Goal: Information Seeking & Learning: Understand process/instructions

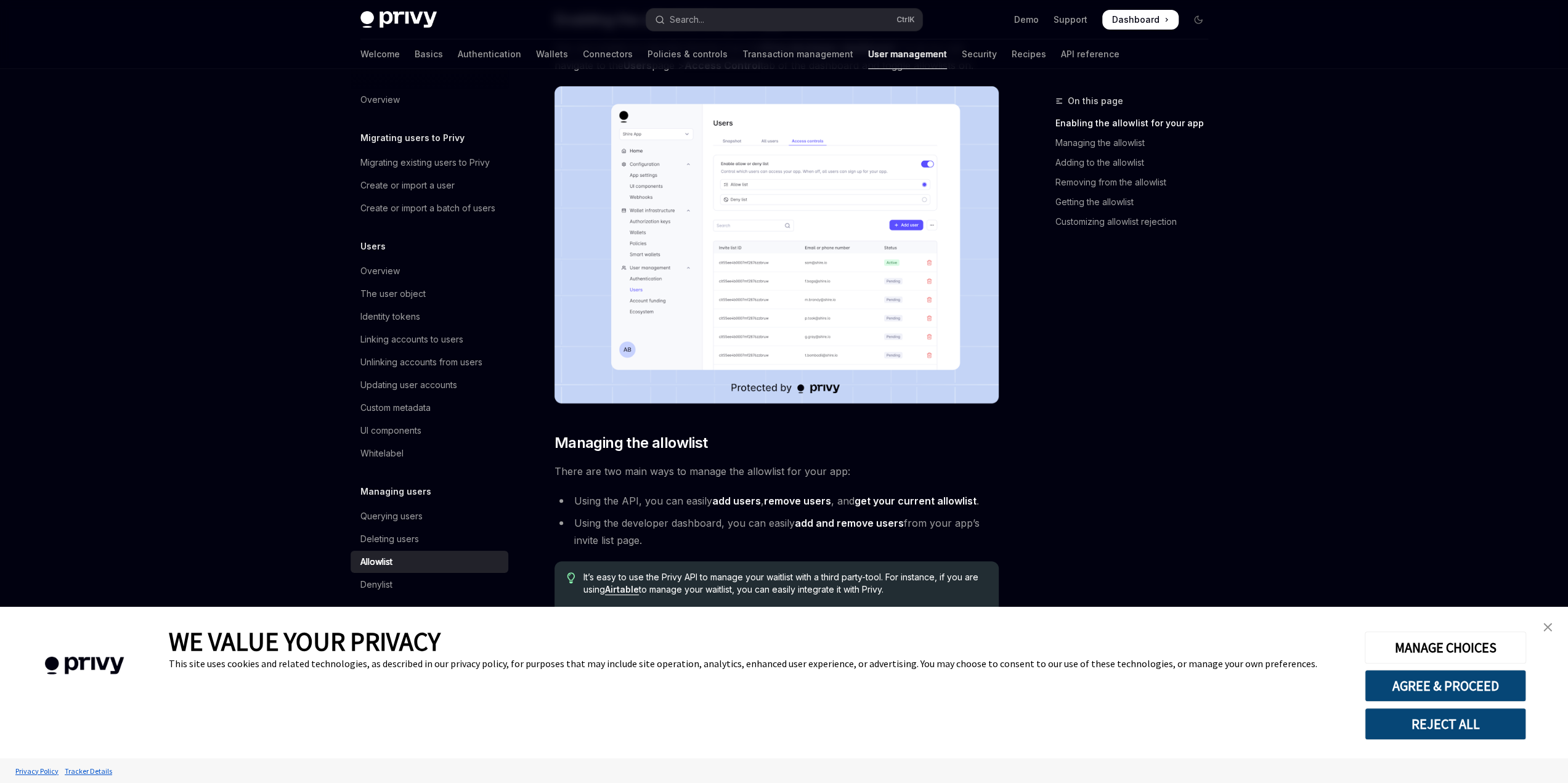
scroll to position [432, 0]
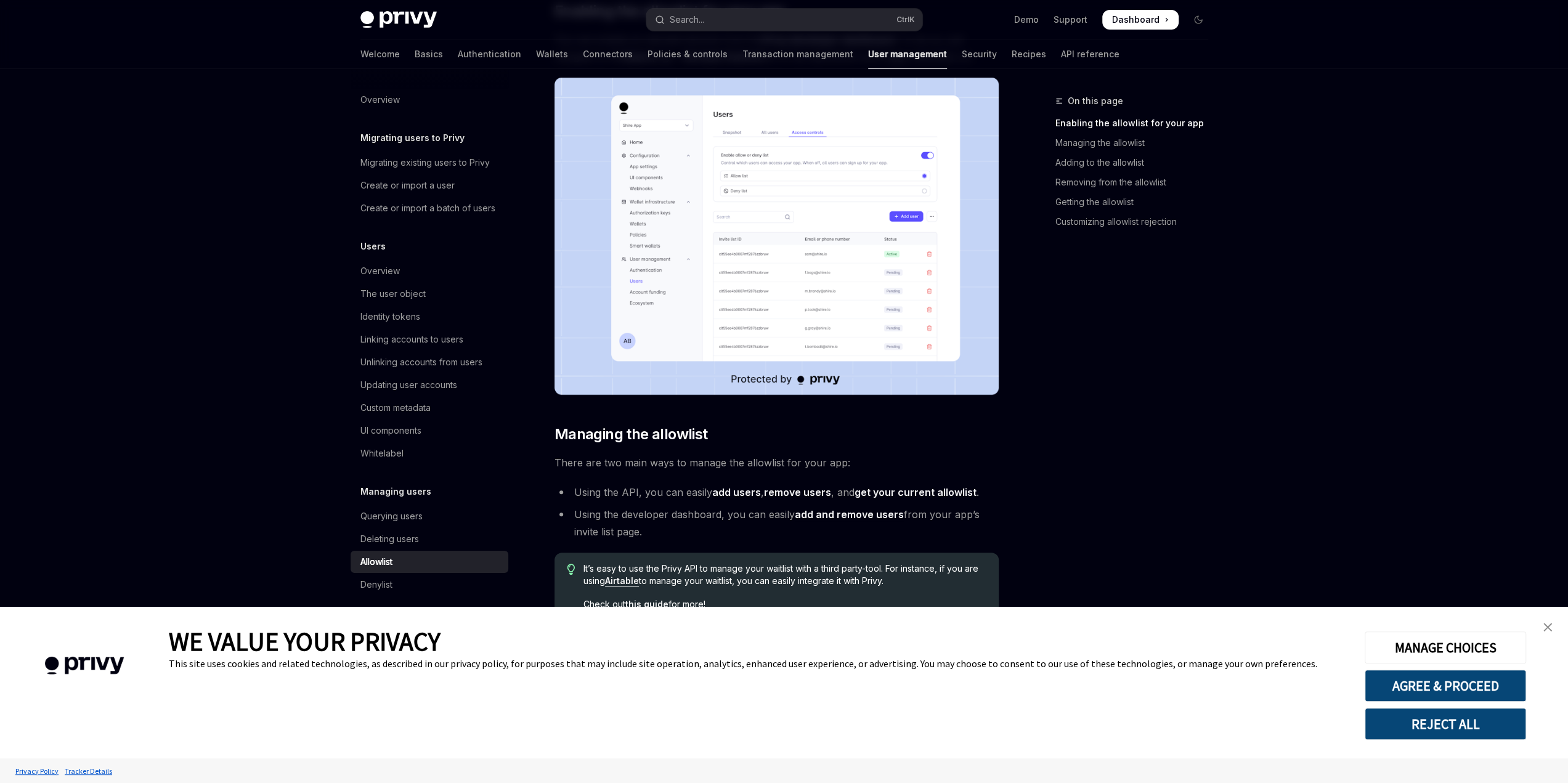
click at [1552, 629] on link "close banner" at bounding box center [1547, 627] width 25 height 25
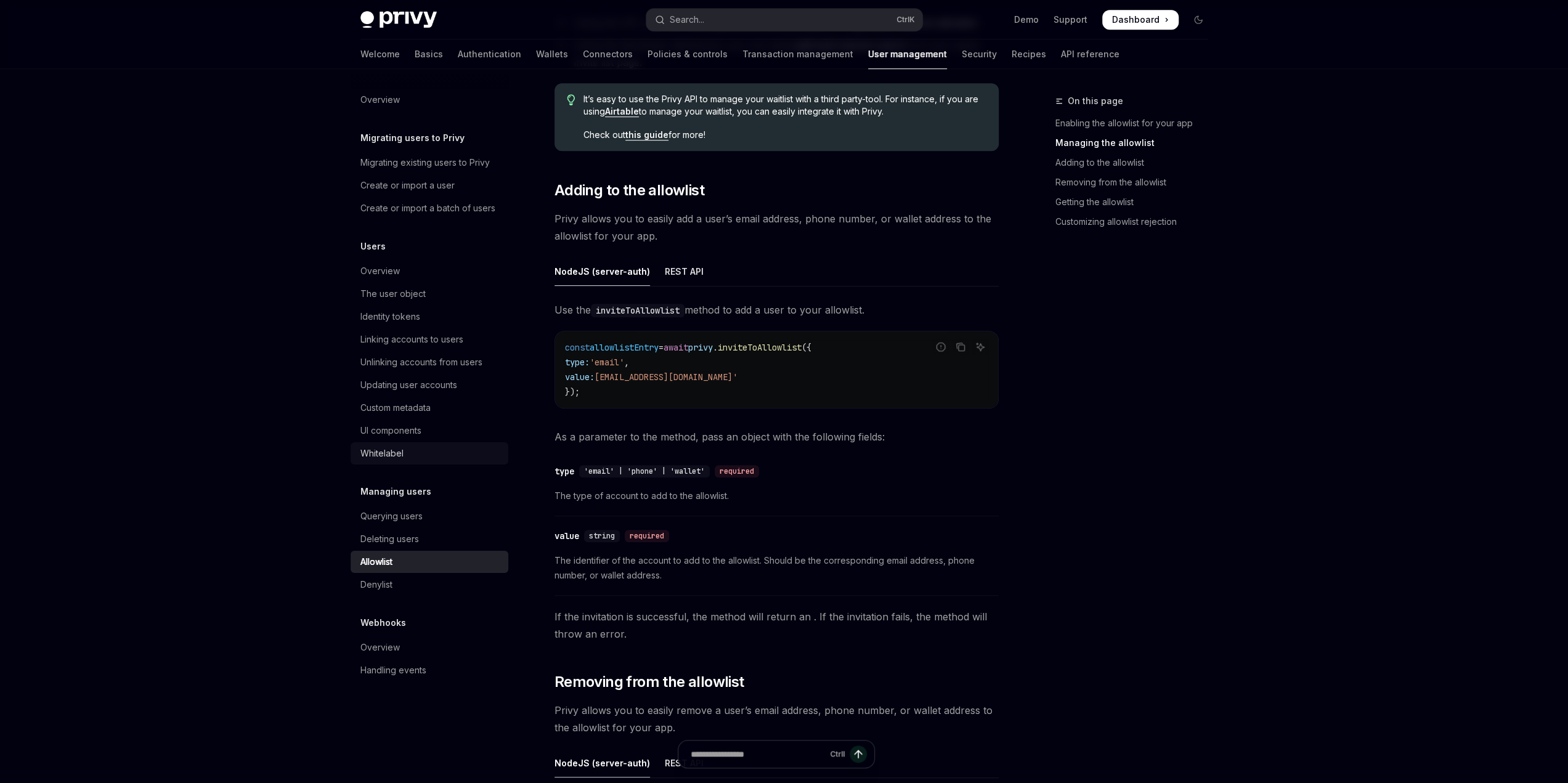
scroll to position [862, 0]
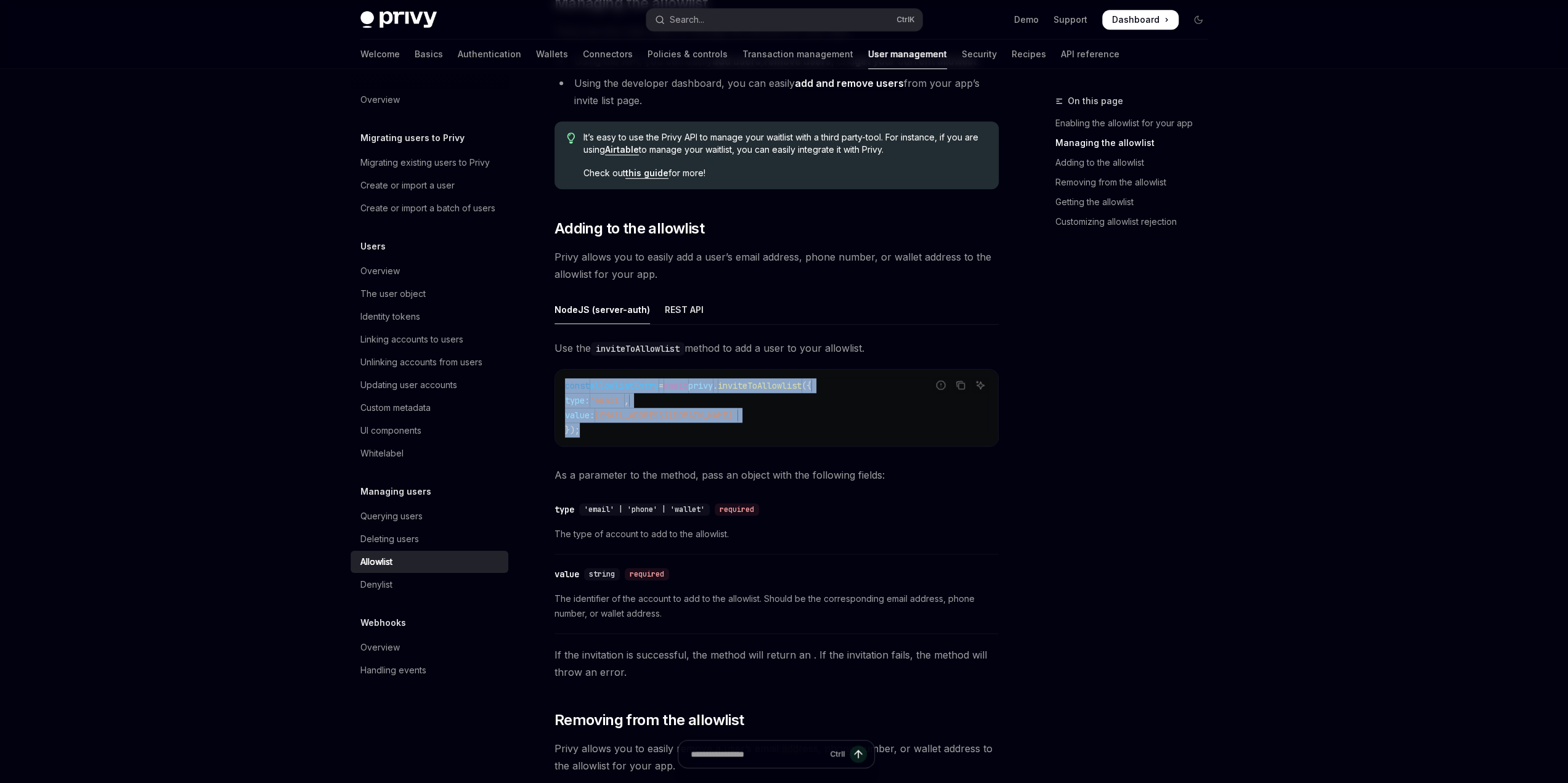
drag, startPoint x: 584, startPoint y: 434, endPoint x: 558, endPoint y: 386, distance: 54.6
click at [558, 386] on div "const allowlistEntry = await privy . inviteToAllowlist ({ type: 'email' , value…" at bounding box center [777, 408] width 443 height 76
click at [660, 356] on div "Use the inviteToAllowlist method to add a user to your allowlist. Report incorr…" at bounding box center [777, 509] width 444 height 341
drag, startPoint x: 553, startPoint y: 346, endPoint x: 758, endPoint y: 427, distance: 220.4
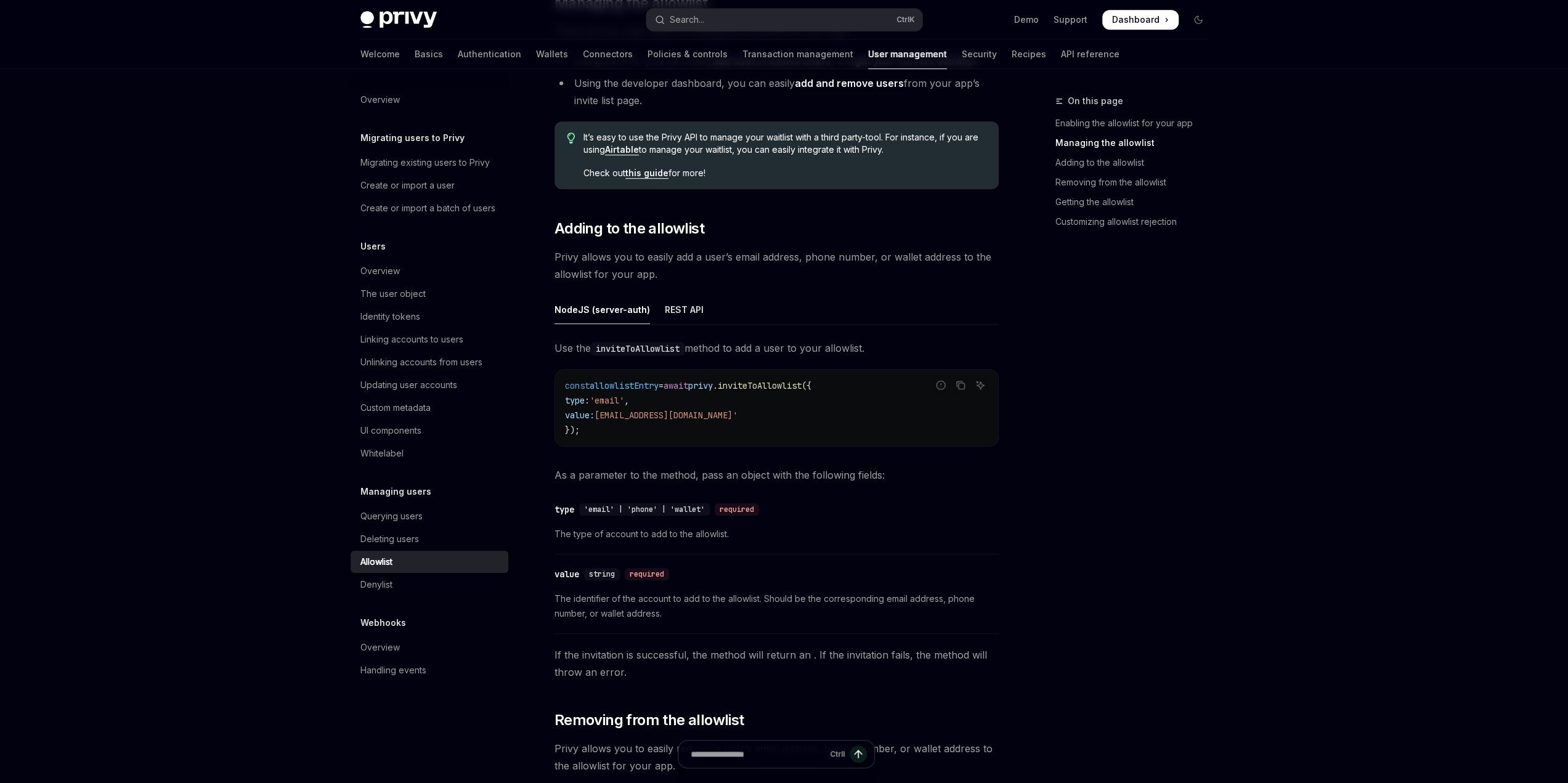
click at [682, 312] on div "REST API" at bounding box center [684, 309] width 38 height 29
type textarea "*"
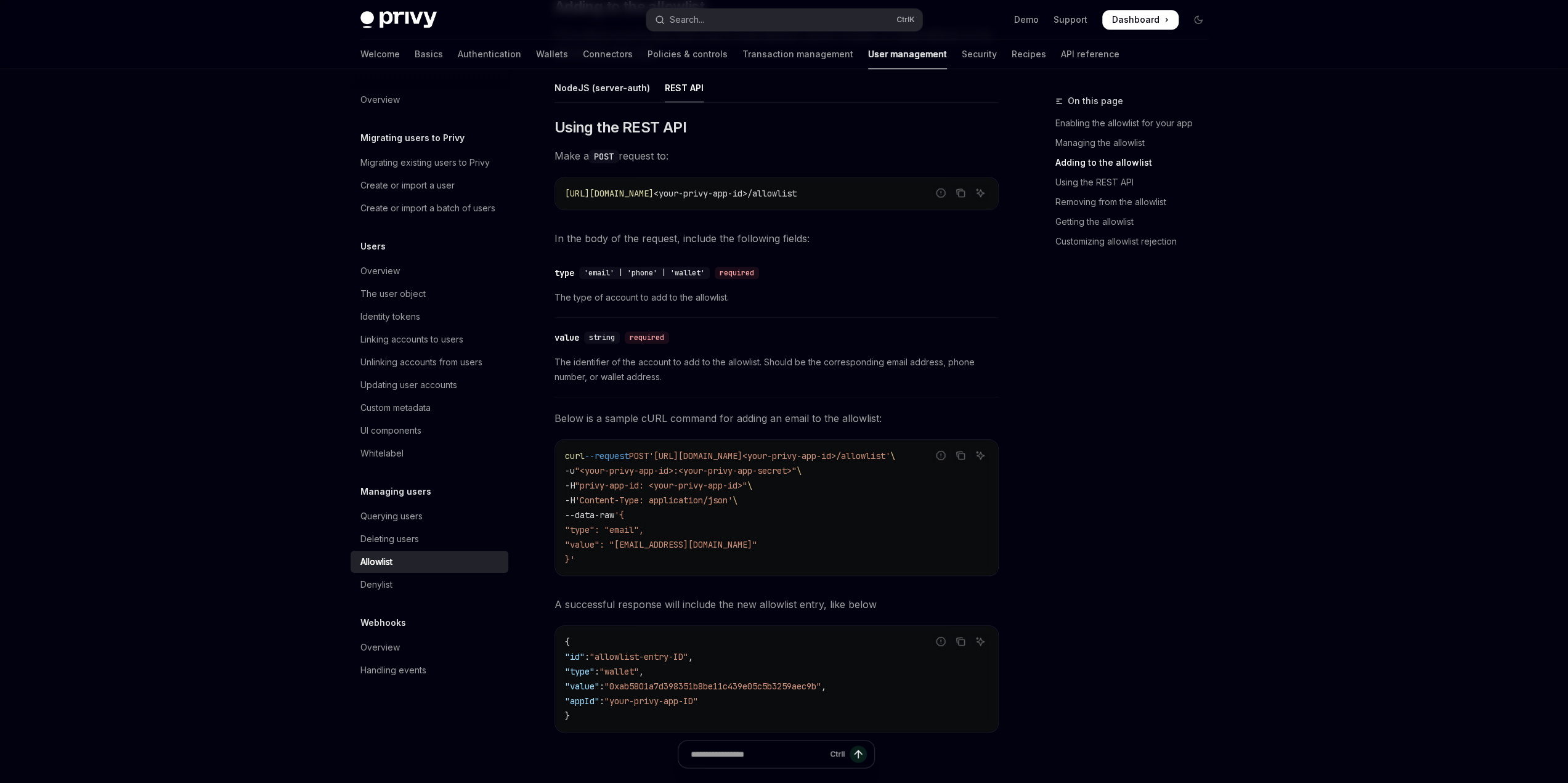
scroll to position [1110, 0]
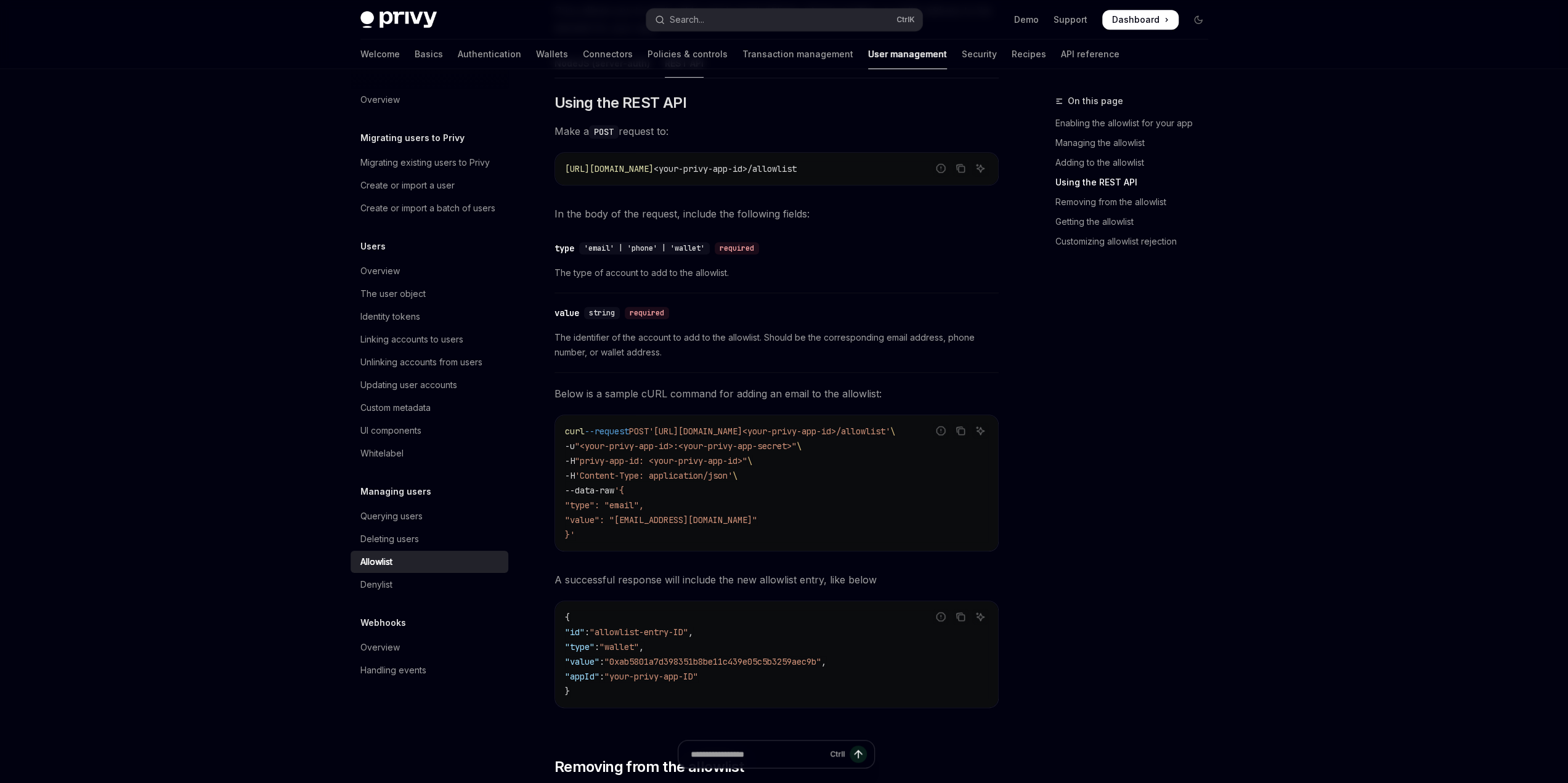
click at [238, 355] on div "Skip to main content Privy Docs home page Search... Ctrl K Demo Support Dashboa…" at bounding box center [784, 768] width 1568 height 3757
